Goal: Use online tool/utility: Use online tool/utility

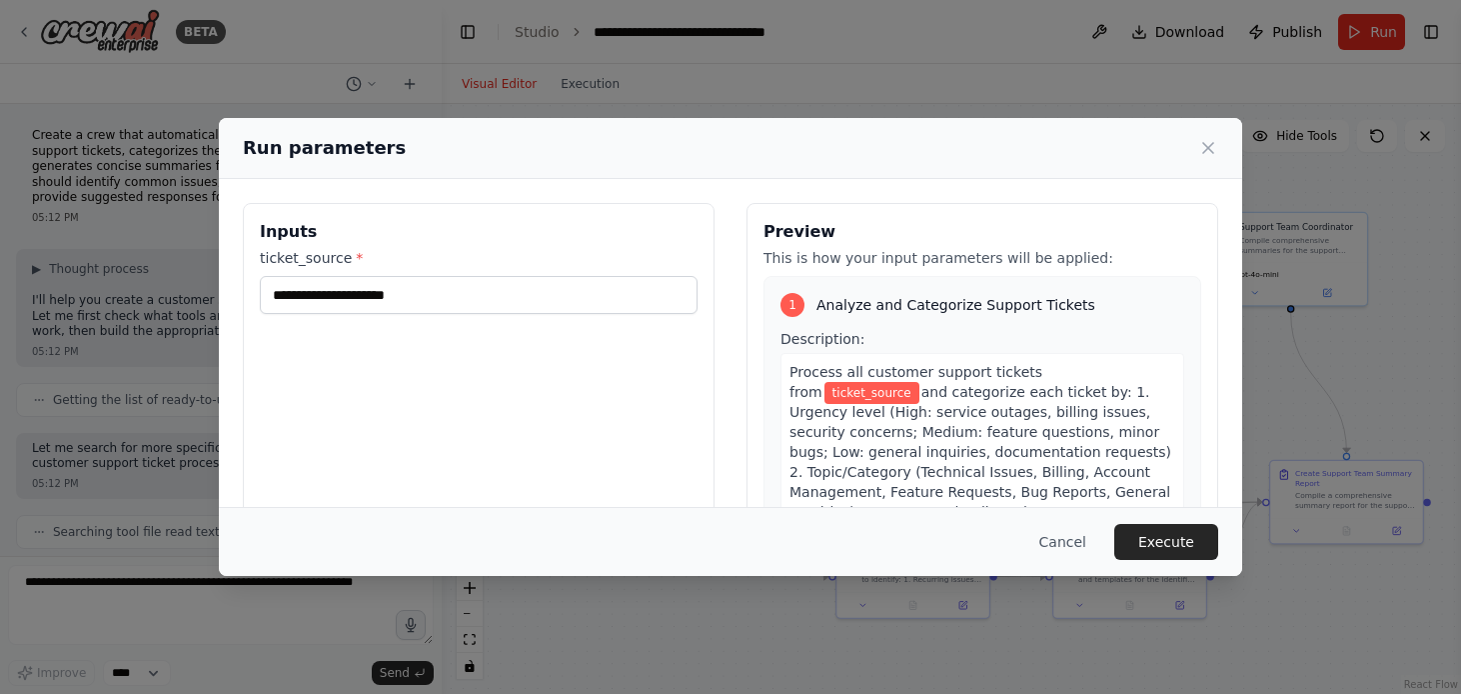
scroll to position [1513, 0]
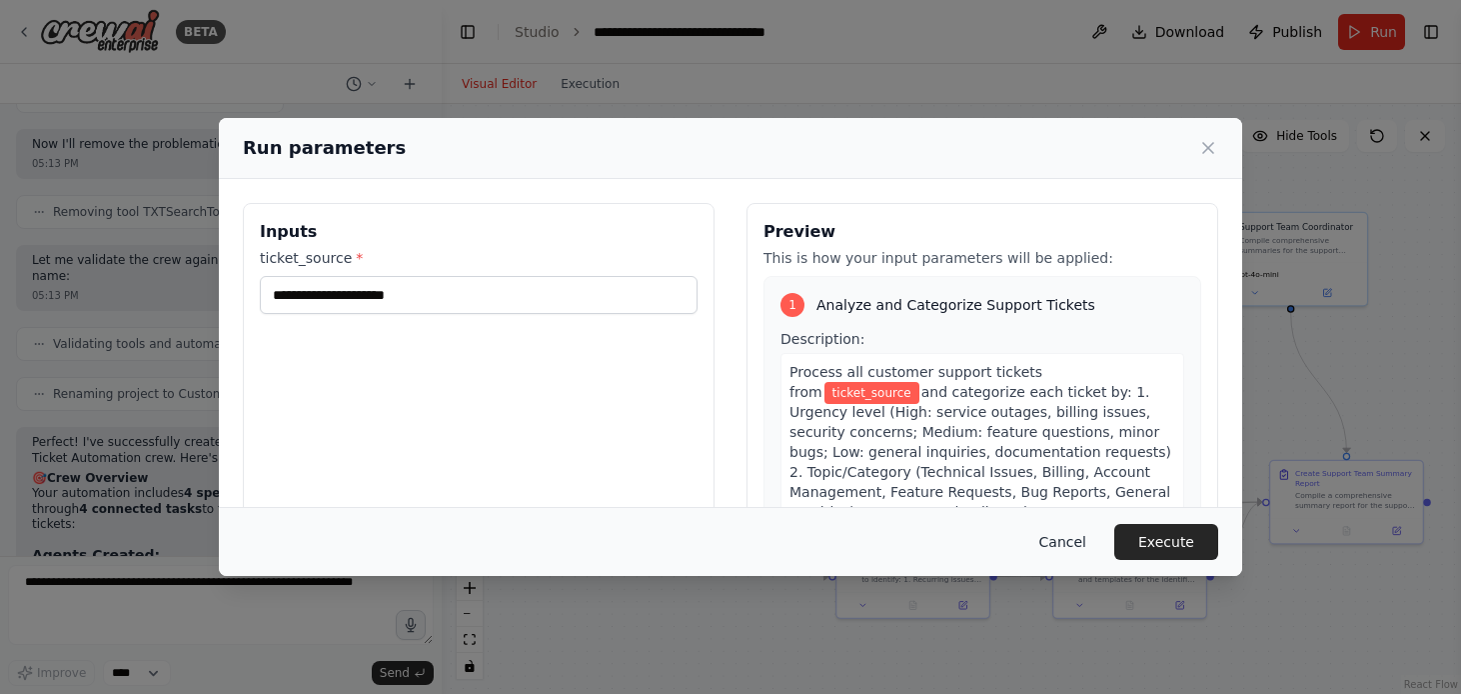
click at [1060, 543] on button "Cancel" at bounding box center [1062, 542] width 79 height 36
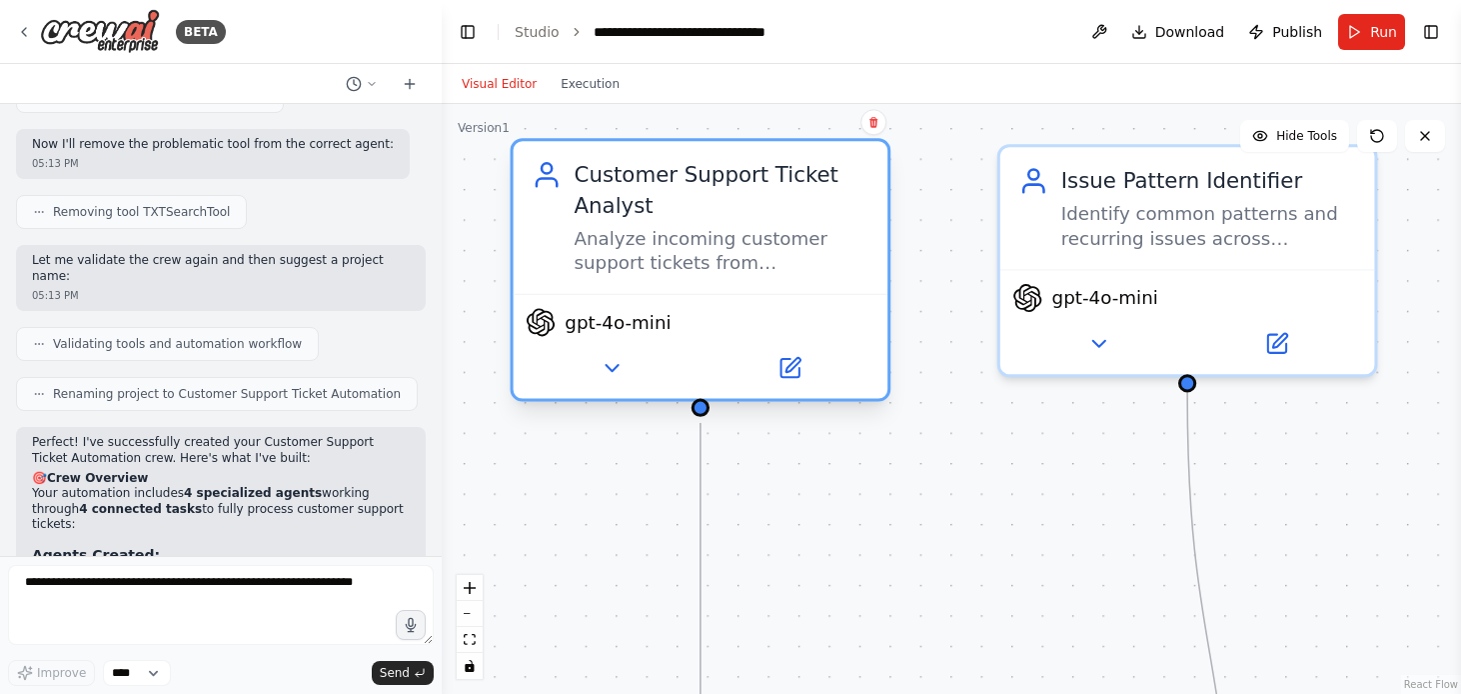
click at [855, 290] on div "Customer Support Ticket Analyst Analyze incoming customer support tickets from …" at bounding box center [701, 217] width 375 height 152
click at [675, 260] on div "Analyze incoming customer support tickets from {ticket_source}, categorize them…" at bounding box center [721, 251] width 295 height 49
click at [679, 251] on div "Analyze incoming customer support tickets from {ticket_source}, categorize them…" at bounding box center [721, 251] width 295 height 49
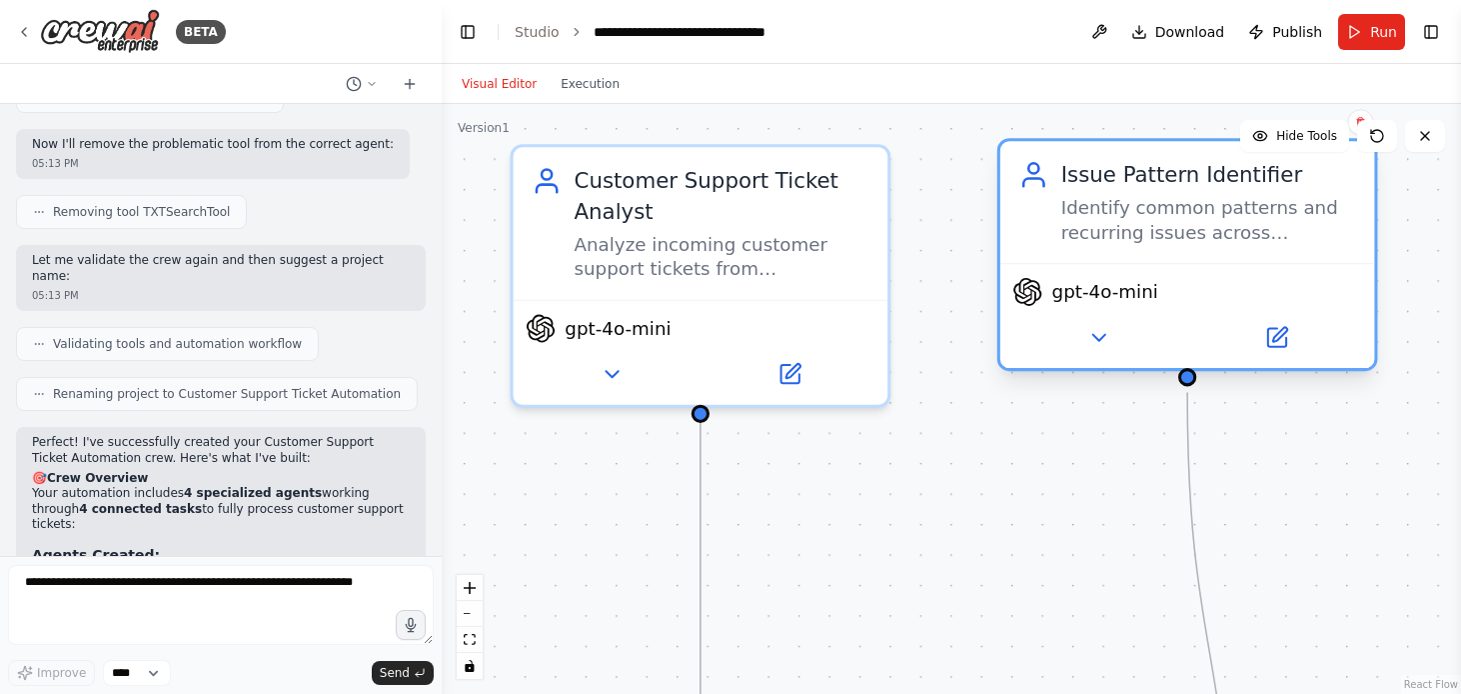
drag, startPoint x: 1110, startPoint y: 354, endPoint x: 1107, endPoint y: 369, distance: 15.3
click at [1107, 369] on div "Issue Pattern Identifier Identify common patterns and recurring issues across c…" at bounding box center [1187, 254] width 381 height 233
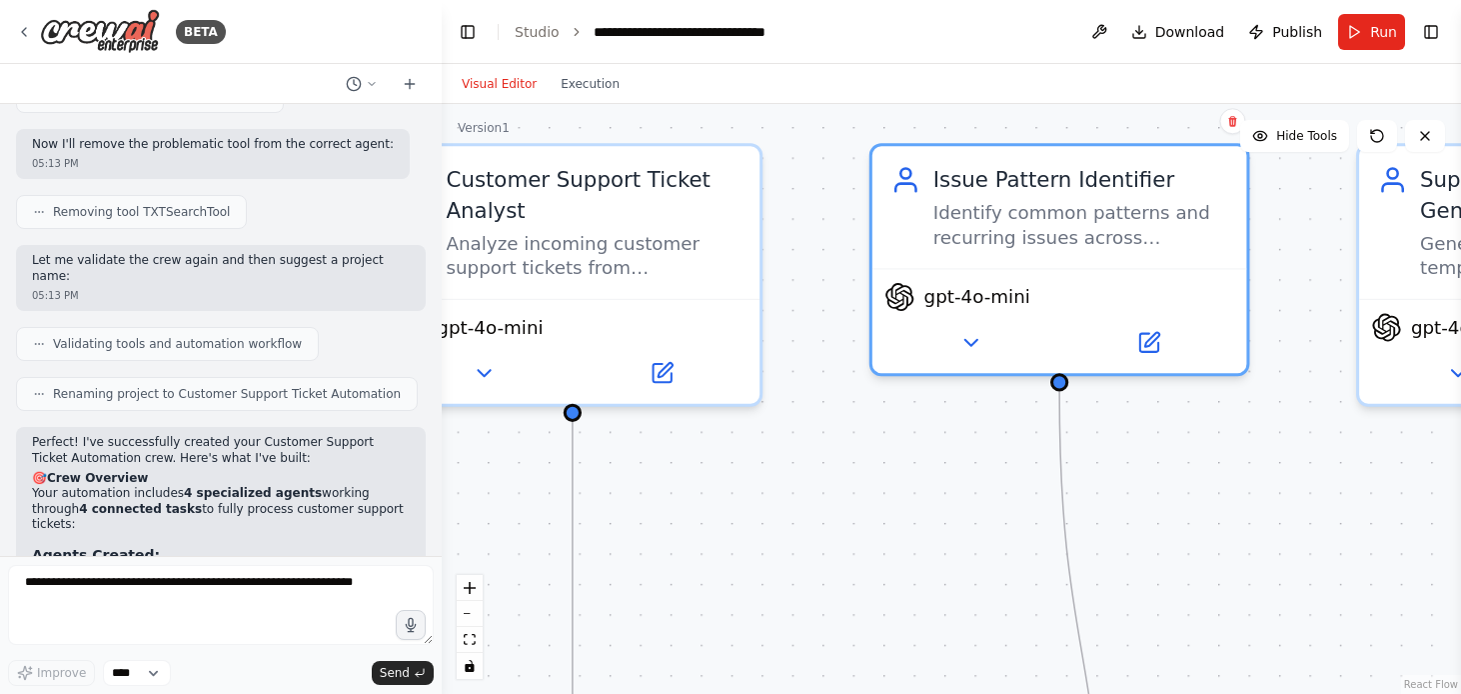
drag, startPoint x: 1062, startPoint y: 476, endPoint x: 934, endPoint y: 475, distance: 127.9
click at [934, 475] on div ".deletable-edge-delete-btn { width: 20px; height: 20px; border: 0px solid #ffff…" at bounding box center [951, 399] width 1019 height 590
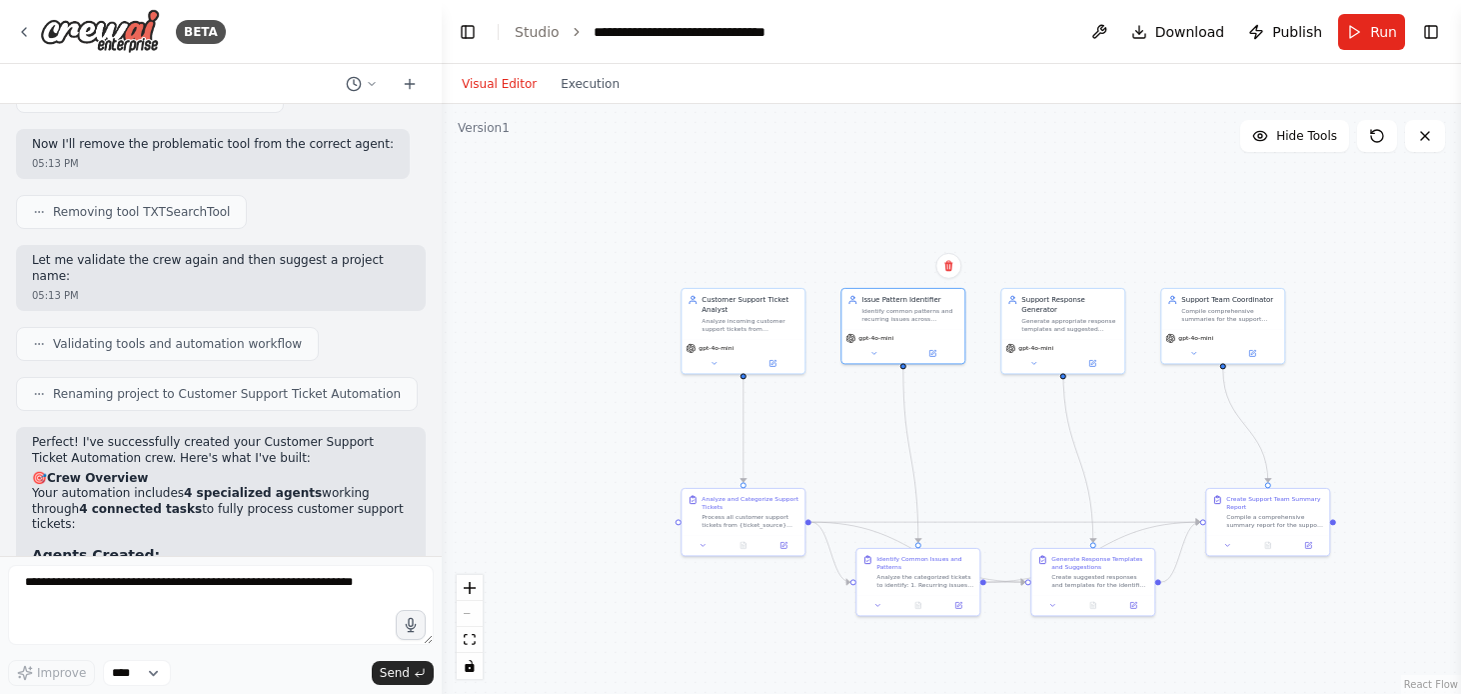
drag, startPoint x: 1057, startPoint y: 493, endPoint x: 950, endPoint y: 396, distance: 144.3
click at [951, 400] on div ".deletable-edge-delete-btn { width: 20px; height: 20px; border: 0px solid #ffff…" at bounding box center [951, 399] width 1019 height 590
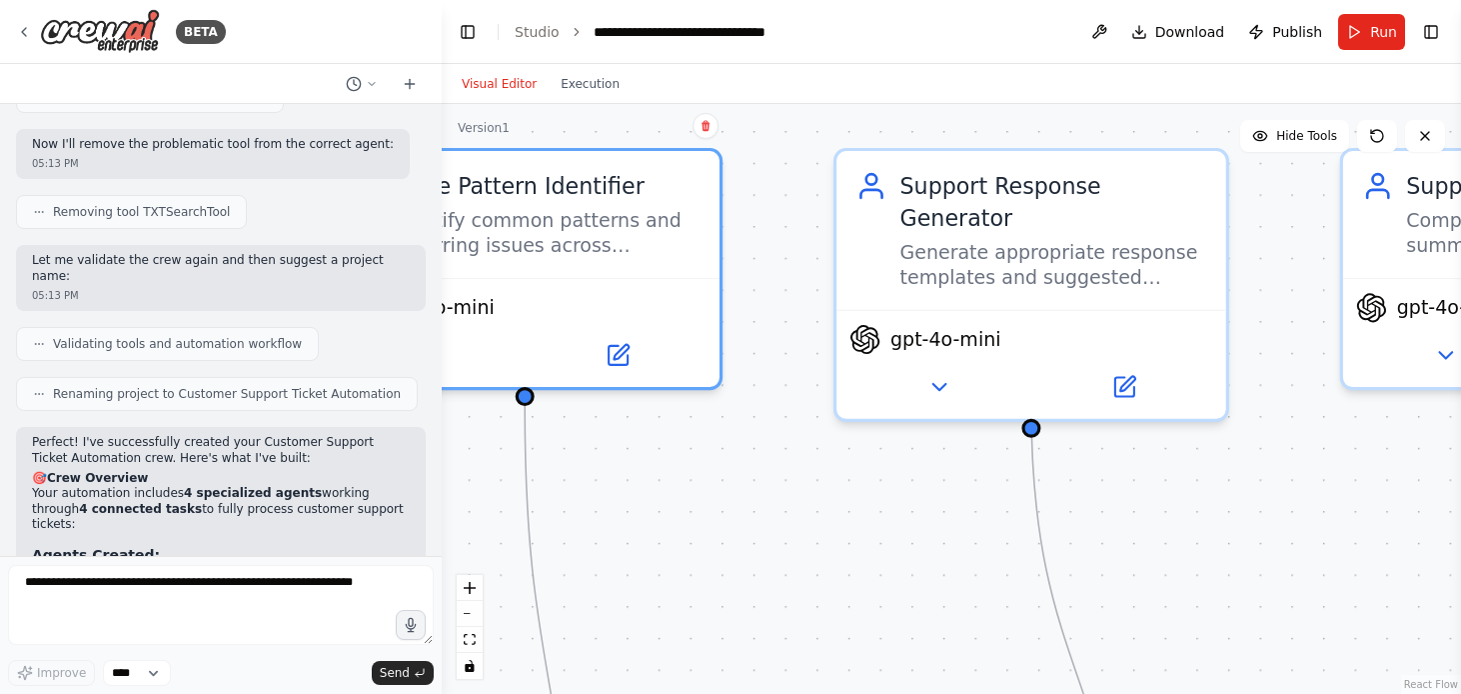
drag, startPoint x: 1021, startPoint y: 368, endPoint x: 803, endPoint y: 469, distance: 241.0
click at [800, 470] on div ".deletable-edge-delete-btn { width: 20px; height: 20px; border: 0px solid #ffff…" at bounding box center [951, 399] width 1019 height 590
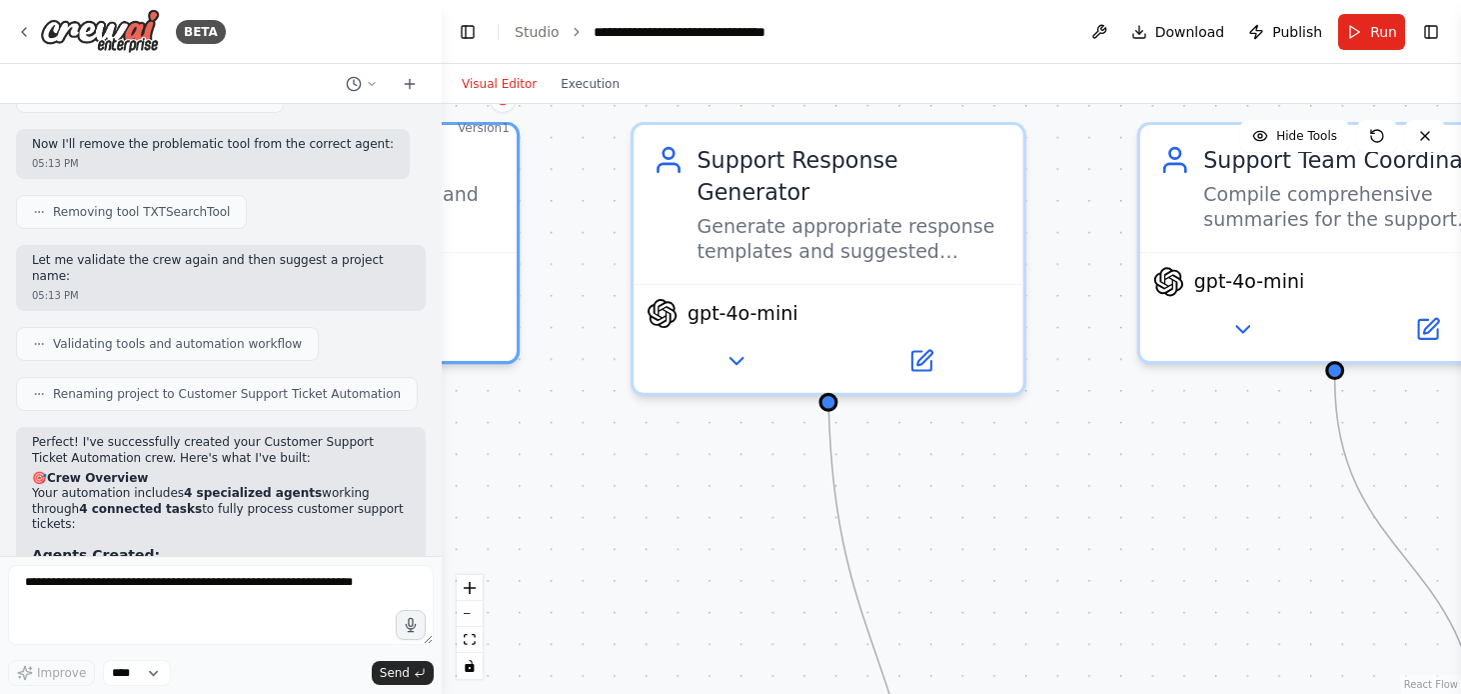
drag, startPoint x: 1096, startPoint y: 479, endPoint x: 995, endPoint y: 469, distance: 101.4
click at [995, 469] on div ".deletable-edge-delete-btn { width: 20px; height: 20px; border: 0px solid #ffff…" at bounding box center [951, 399] width 1019 height 590
